Goal: Task Accomplishment & Management: Manage account settings

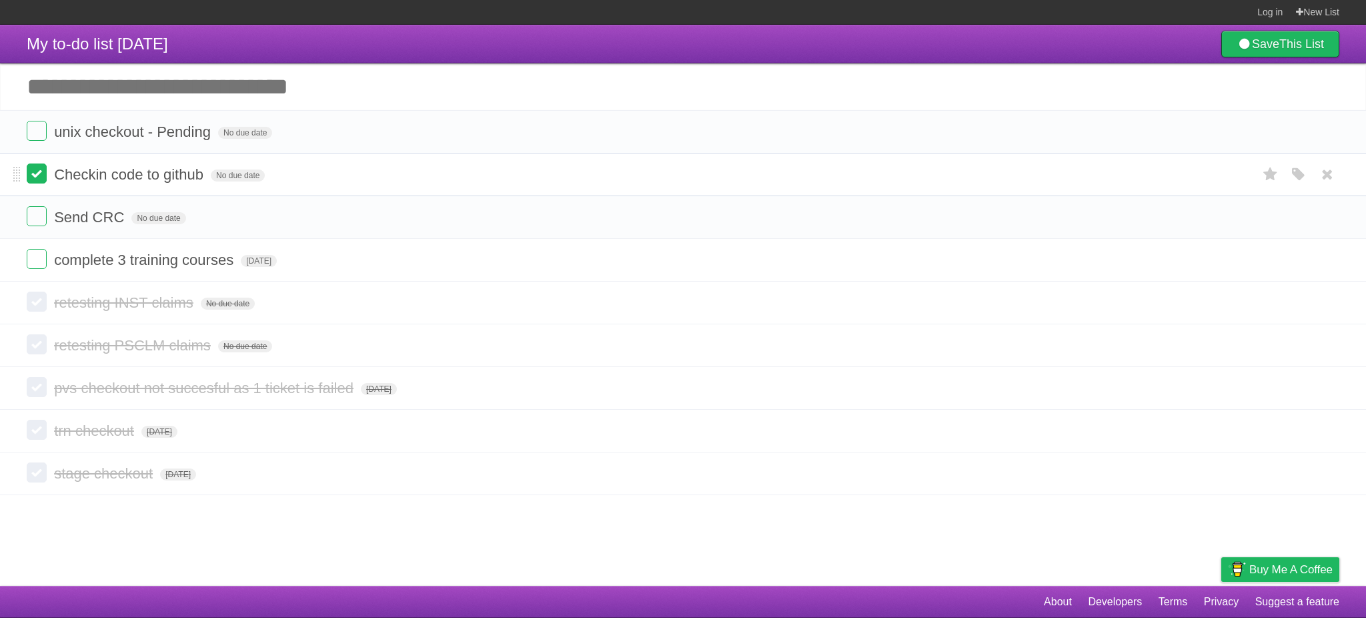
click at [37, 171] on label at bounding box center [37, 173] width 20 height 20
click at [41, 175] on label at bounding box center [37, 173] width 20 height 20
click at [152, 217] on span "No due date" at bounding box center [158, 218] width 54 height 12
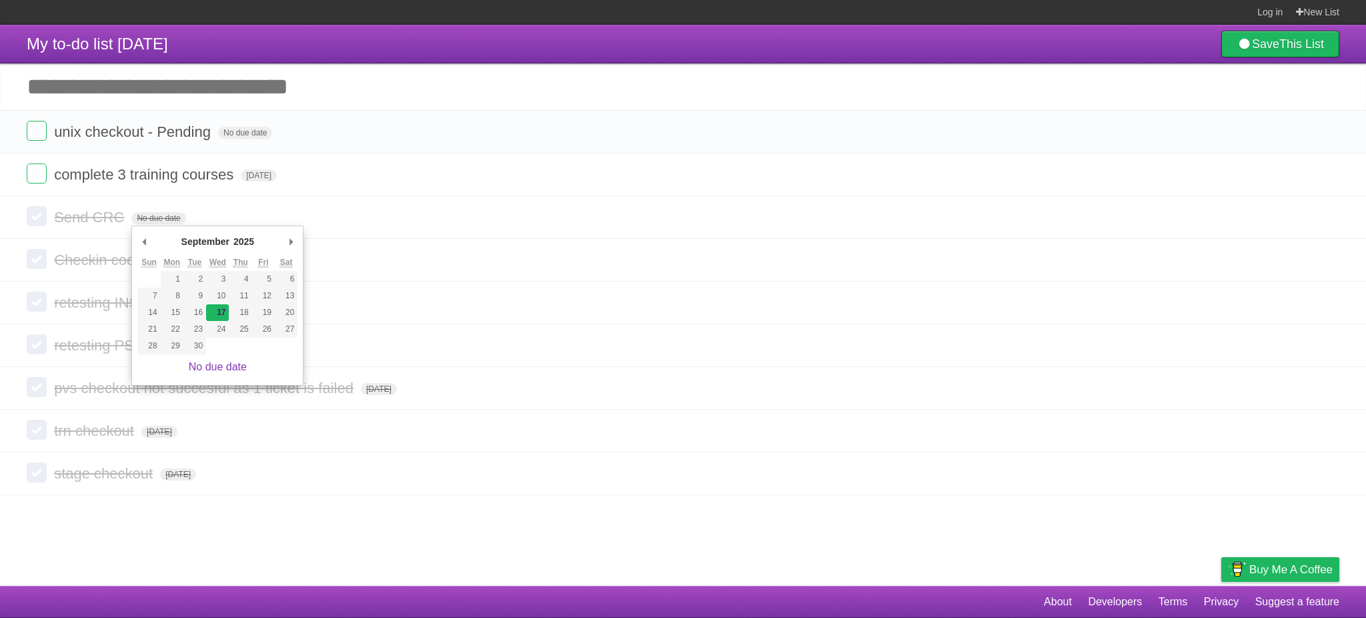
type span "[DATE]"
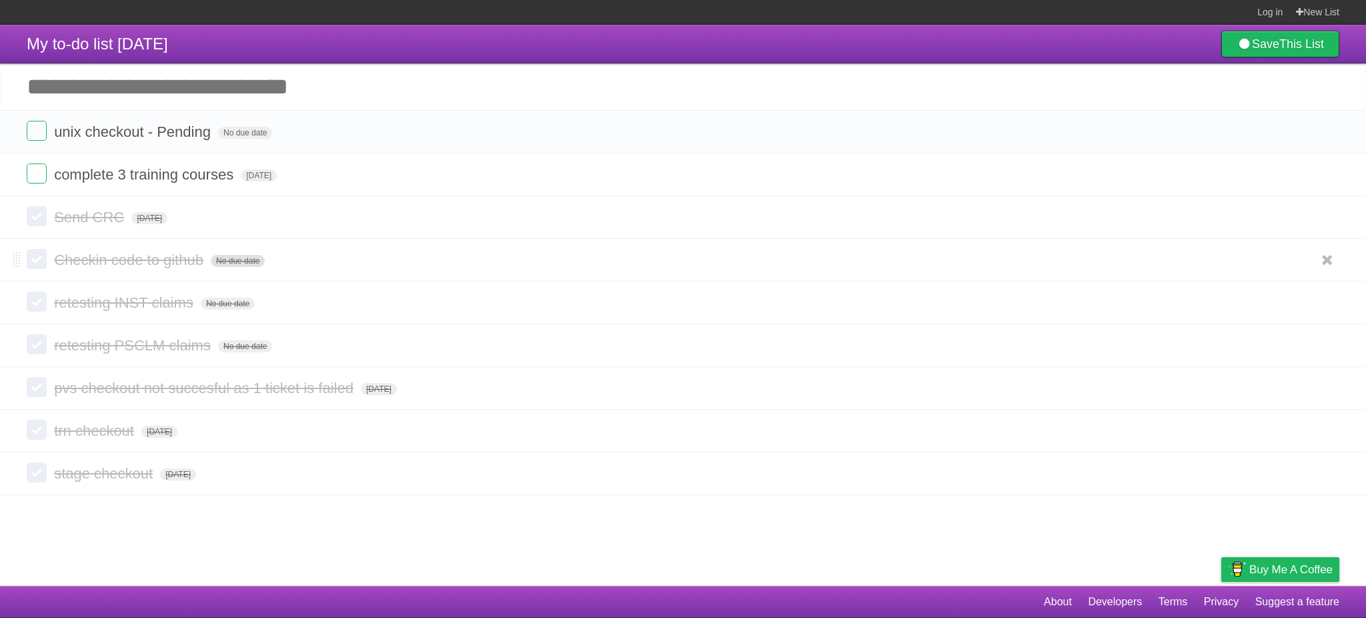
click at [244, 263] on span "No due date" at bounding box center [238, 261] width 54 height 12
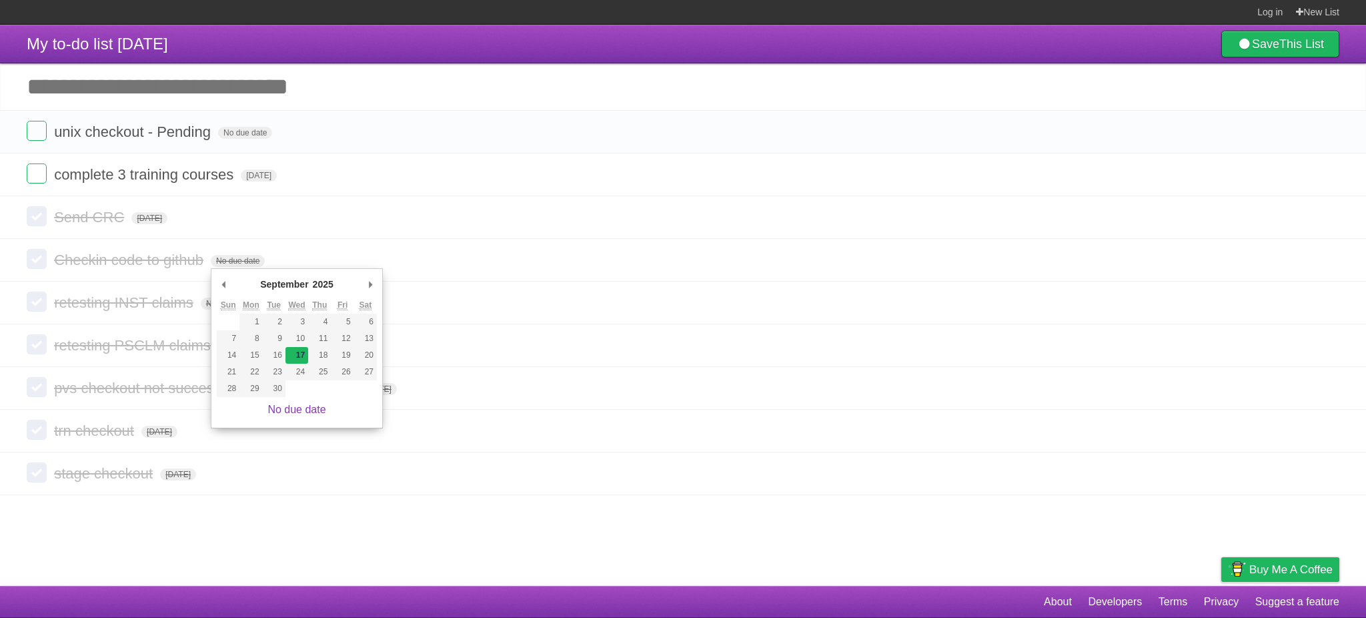
type span "[DATE]"
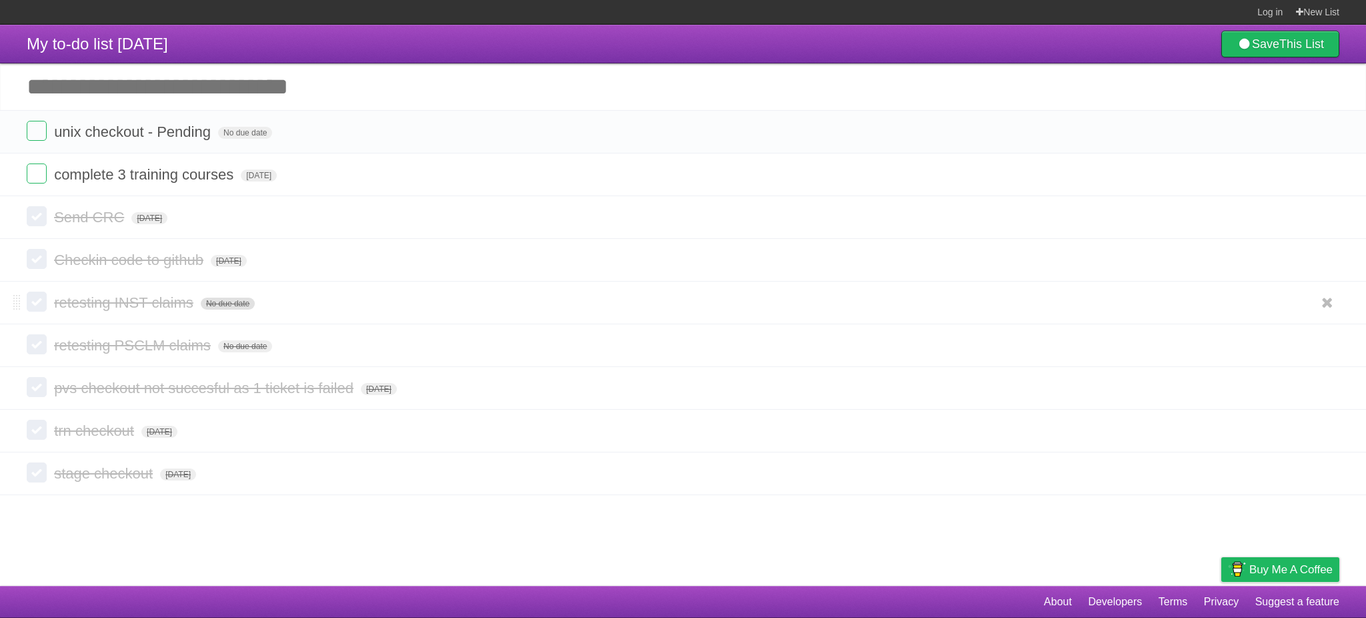
click at [231, 304] on span "No due date" at bounding box center [228, 303] width 54 height 12
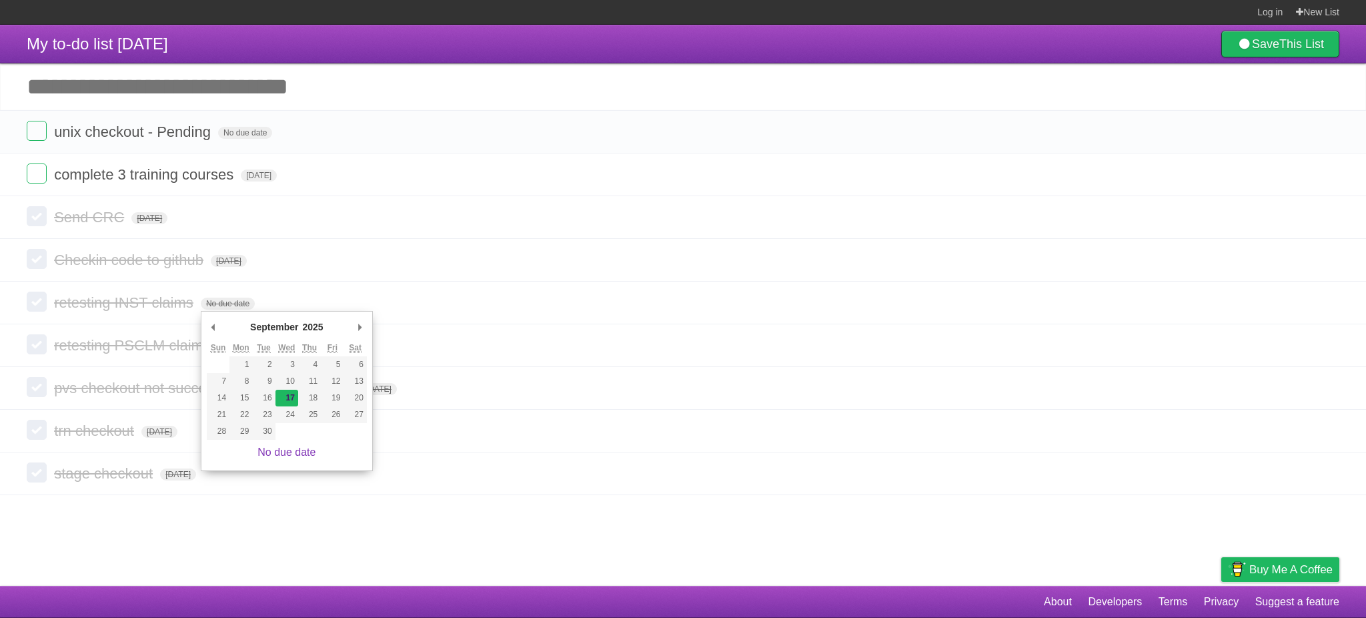
type span "[DATE]"
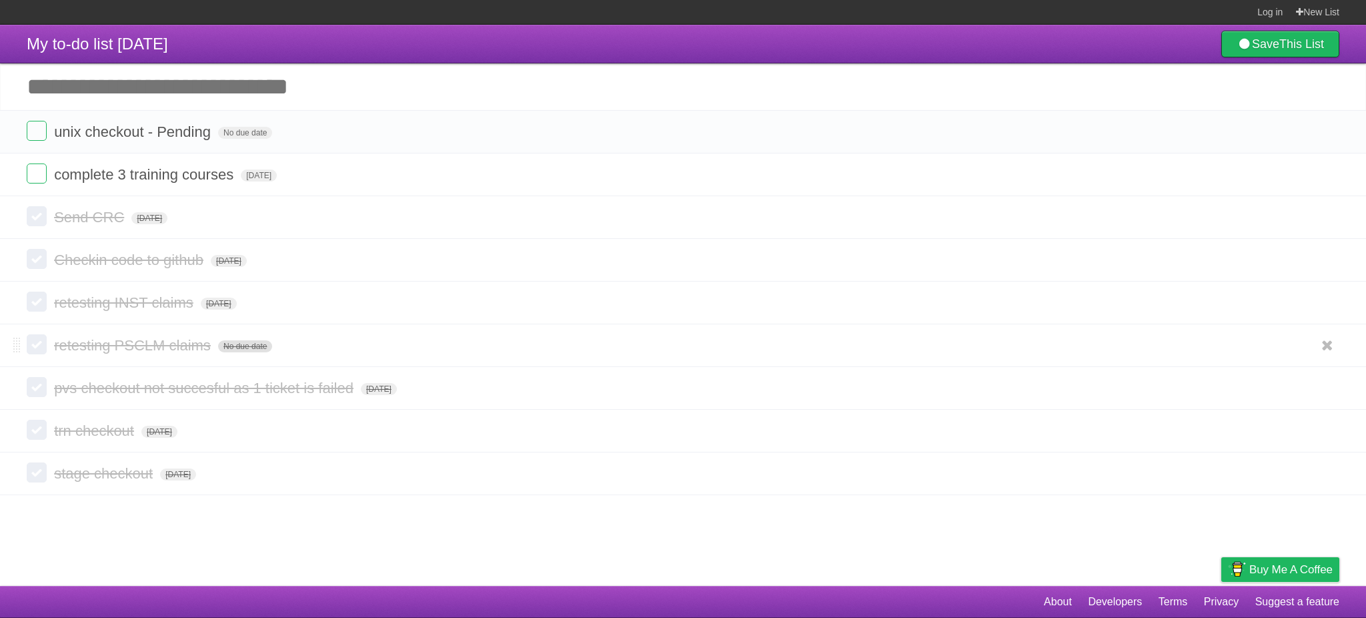
click at [251, 346] on span "No due date" at bounding box center [245, 346] width 54 height 12
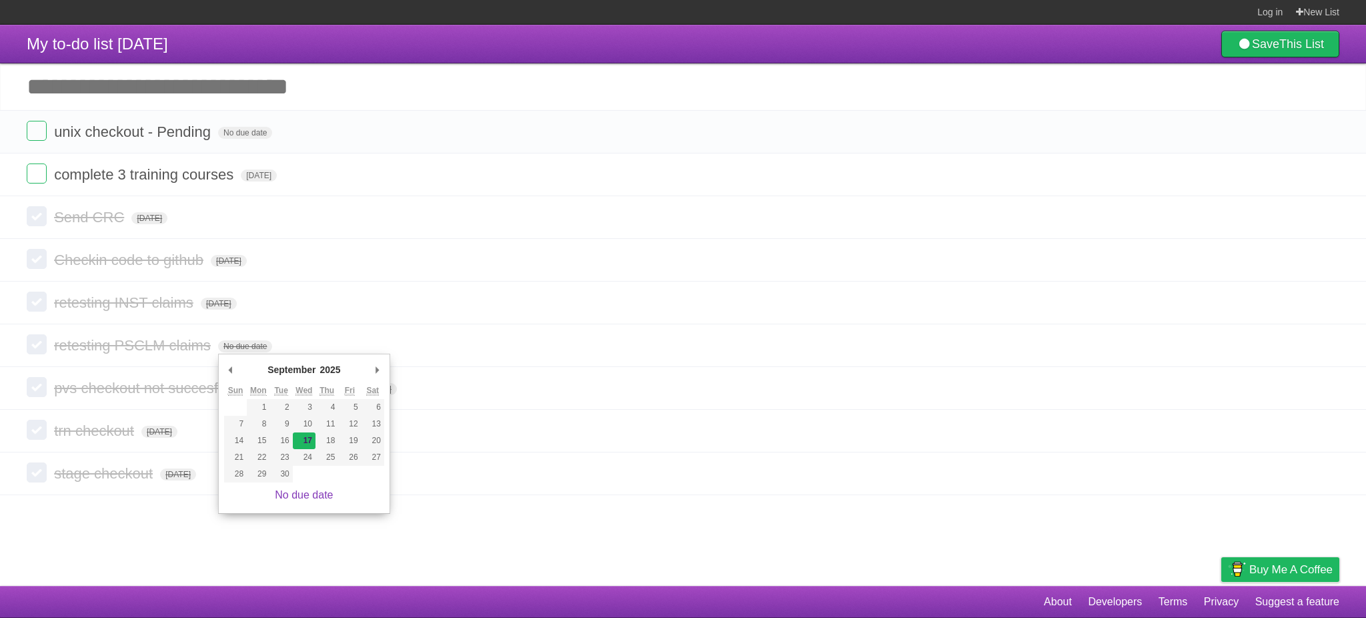
type span "[DATE]"
